Goal: Information Seeking & Learning: Check status

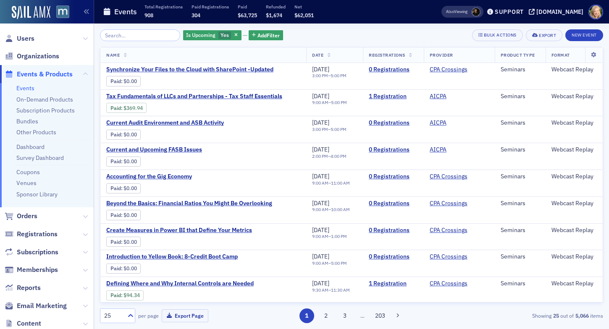
click at [35, 239] on span "Registrations" at bounding box center [47, 235] width 94 height 18
click at [35, 237] on span "Registrations" at bounding box center [37, 234] width 41 height 9
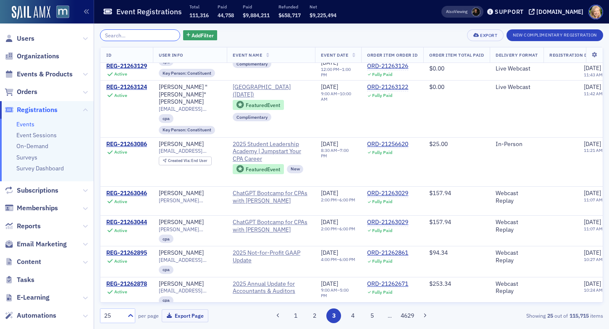
scroll to position [225, 0]
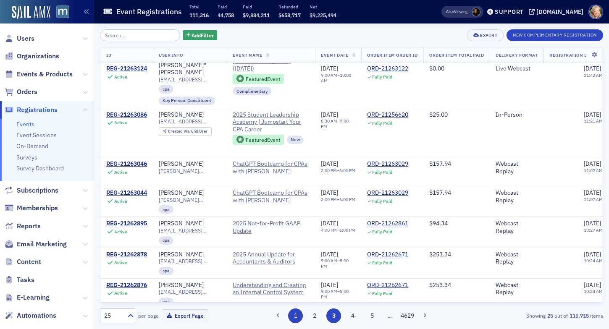
click at [298, 313] on button "1" at bounding box center [295, 316] width 15 height 15
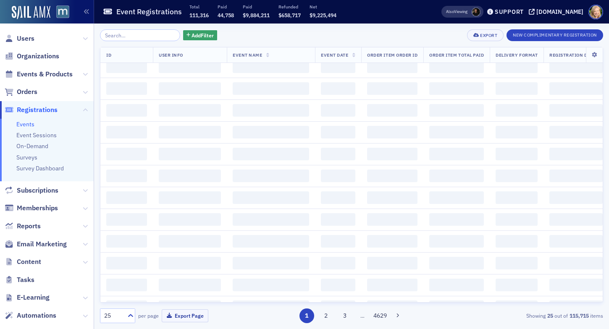
scroll to position [0, 0]
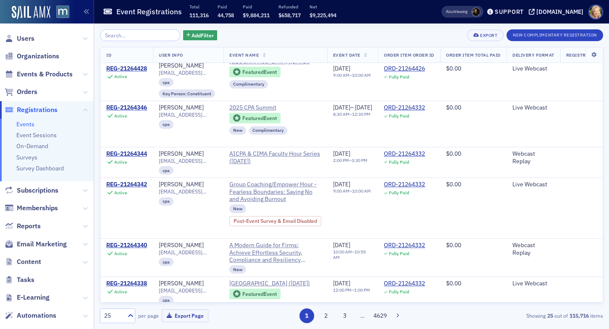
scroll to position [928, 0]
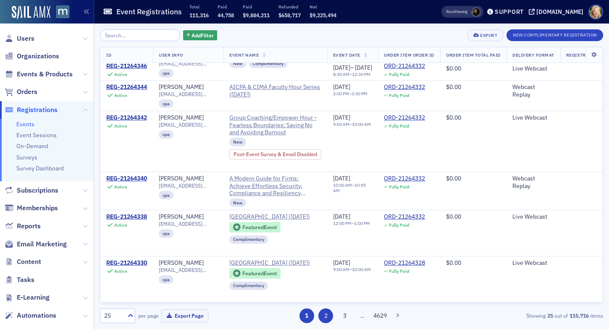
click at [323, 313] on button "2" at bounding box center [326, 316] width 15 height 15
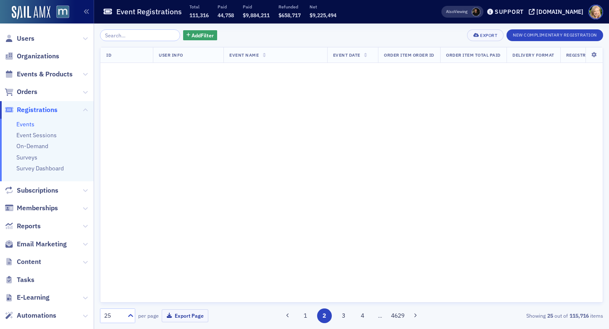
scroll to position [0, 0]
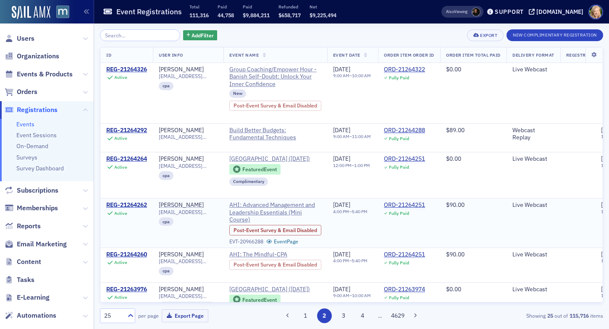
scroll to position [74, 0]
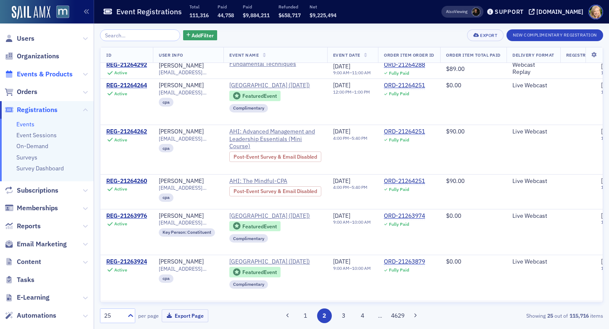
click at [35, 75] on span "Events & Products" at bounding box center [45, 74] width 56 height 9
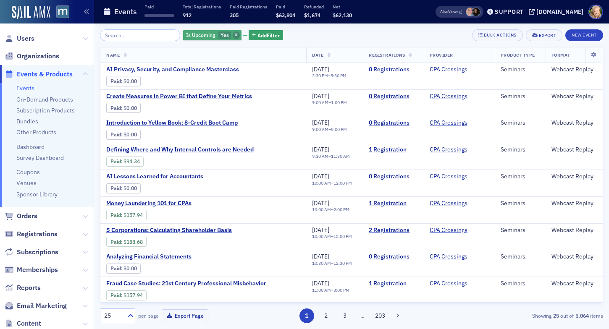
click at [233, 34] on span "button" at bounding box center [237, 36] width 8 height 8
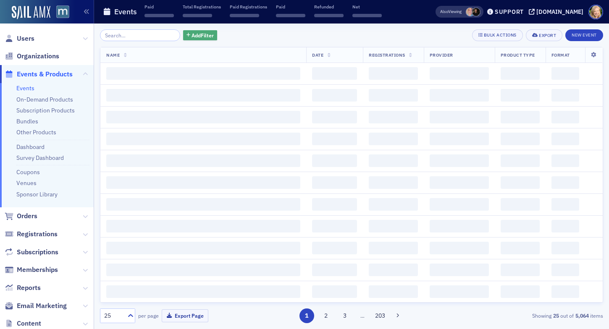
click at [201, 32] on span "Add Filter" at bounding box center [203, 36] width 22 height 8
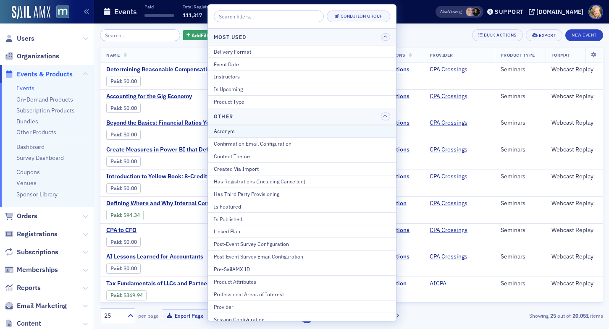
click at [277, 130] on div "Acronym" at bounding box center [302, 131] width 177 height 8
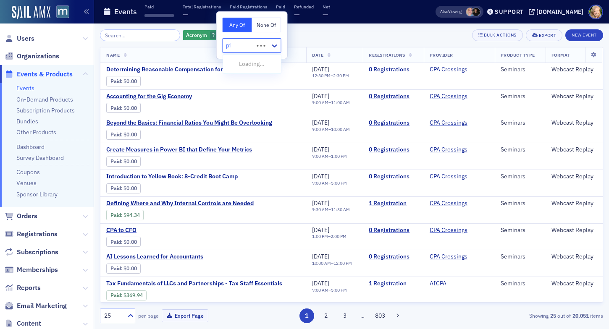
type input "pfp"
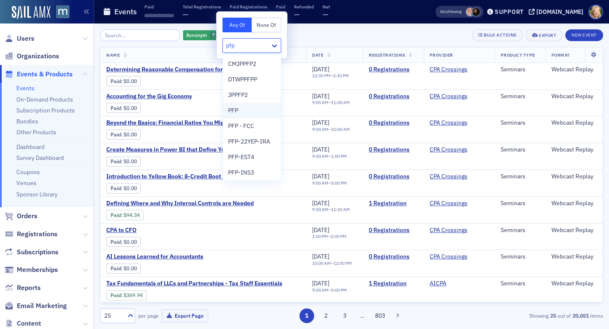
click at [261, 105] on div "PFP" at bounding box center [252, 111] width 58 height 16
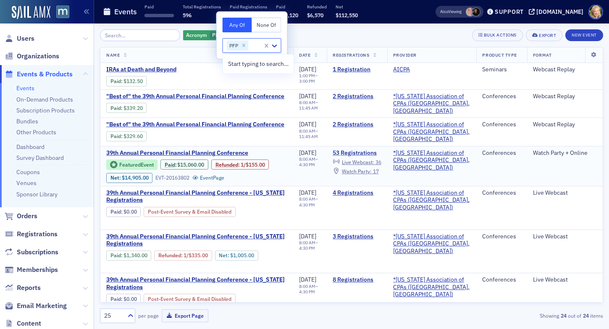
click at [376, 150] on link "53 Registrations" at bounding box center [357, 154] width 48 height 8
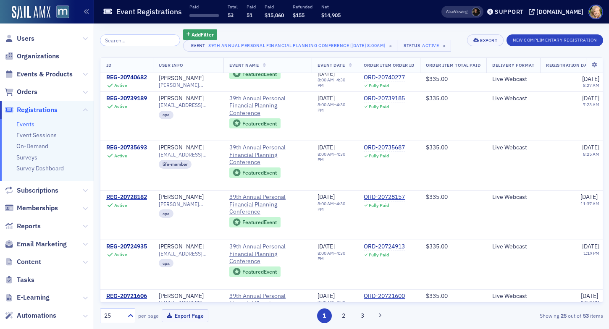
scroll to position [306, 0]
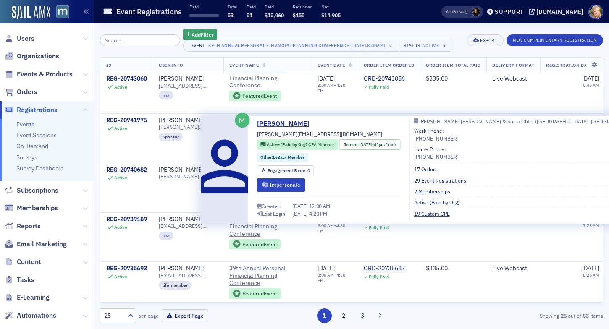
drag, startPoint x: 315, startPoint y: 121, endPoint x: 252, endPoint y: 121, distance: 63.0
click at [252, 121] on div "Frank Savarese [EMAIL_ADDRESS][DOMAIN_NAME] Active (Paid by Org) CPA Member Joi…" at bounding box center [429, 170] width 447 height 102
copy link "[PERSON_NAME]"
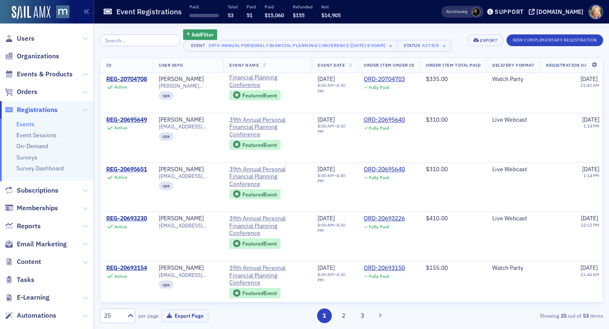
scroll to position [1008, 0]
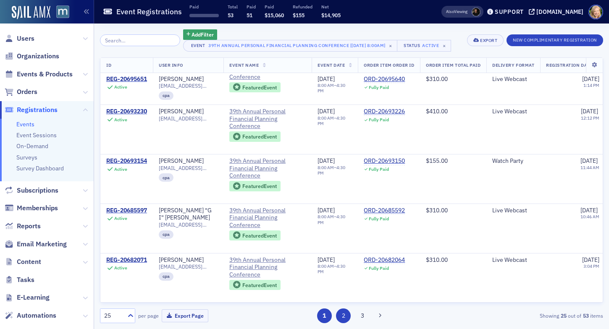
click at [343, 315] on button "2" at bounding box center [343, 316] width 15 height 15
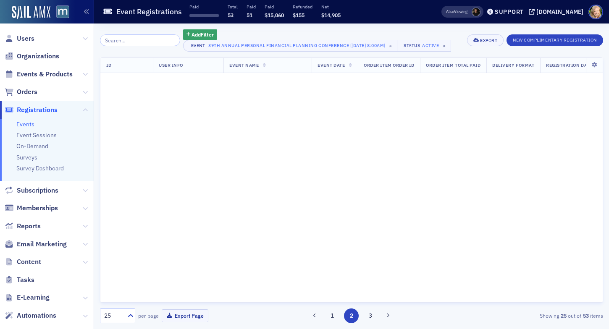
scroll to position [0, 0]
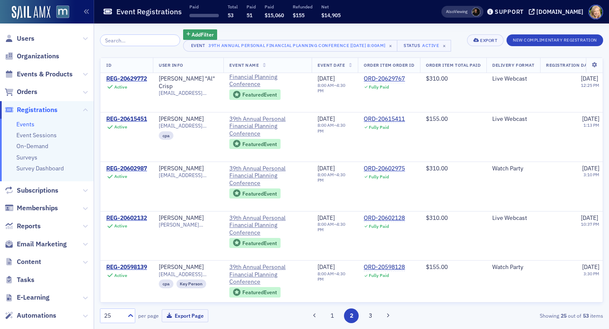
scroll to position [312, 0]
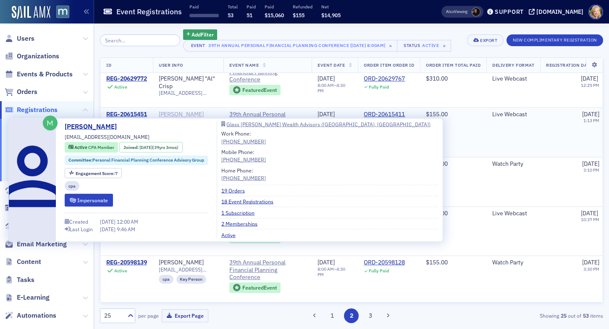
click at [200, 116] on div "[PERSON_NAME]" at bounding box center [181, 115] width 45 height 8
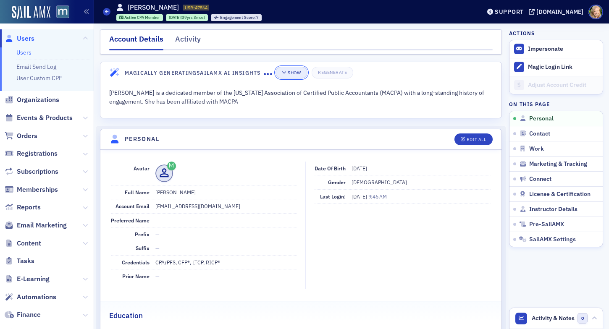
click at [300, 67] on button "Show" at bounding box center [292, 73] width 32 height 12
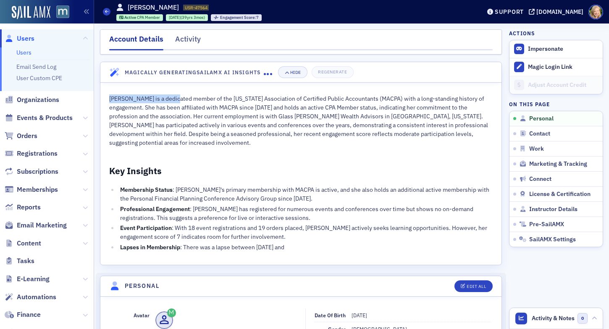
drag, startPoint x: 170, startPoint y: 99, endPoint x: 105, endPoint y: 98, distance: 64.7
click at [105, 98] on div "Christine Rutt Schmitz is a dedicated member of the Maryland Association of Cer…" at bounding box center [300, 174] width 401 height 182
copy p "Christine Rutt Schmitz i"
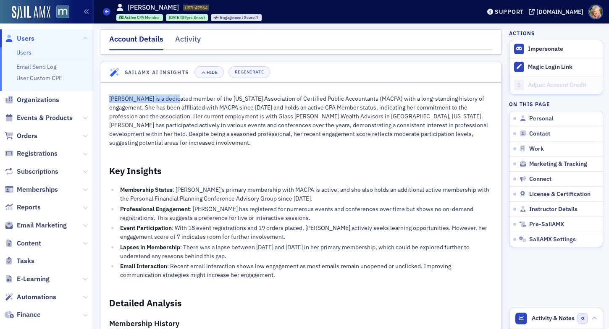
click at [24, 53] on link "Users" at bounding box center [23, 53] width 15 height 8
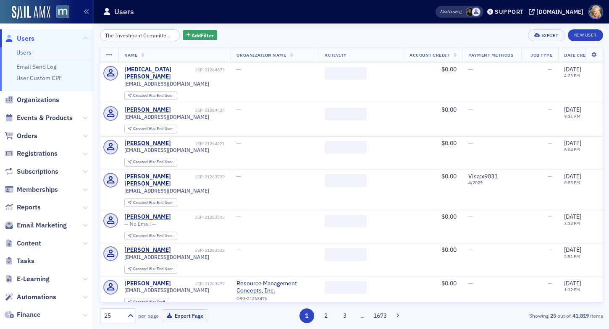
scroll to position [0, 1980]
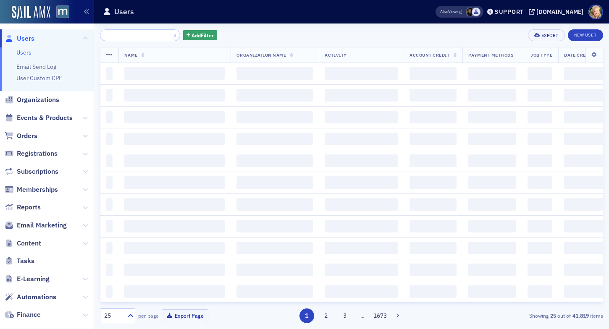
type input "The Investment Committee, which typically meets two to three times a year, over…"
click at [171, 36] on button "×" at bounding box center [175, 35] width 8 height 8
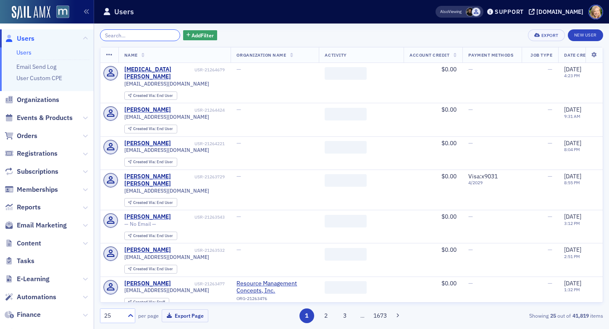
click at [164, 35] on input "search" at bounding box center [140, 35] width 80 height 12
type input "d"
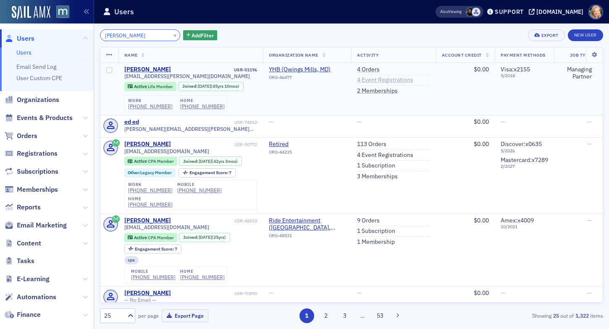
type input "ed jacobson"
click at [399, 79] on link "4 Event Registrations" at bounding box center [385, 80] width 56 height 8
